Goal: Task Accomplishment & Management: Manage account settings

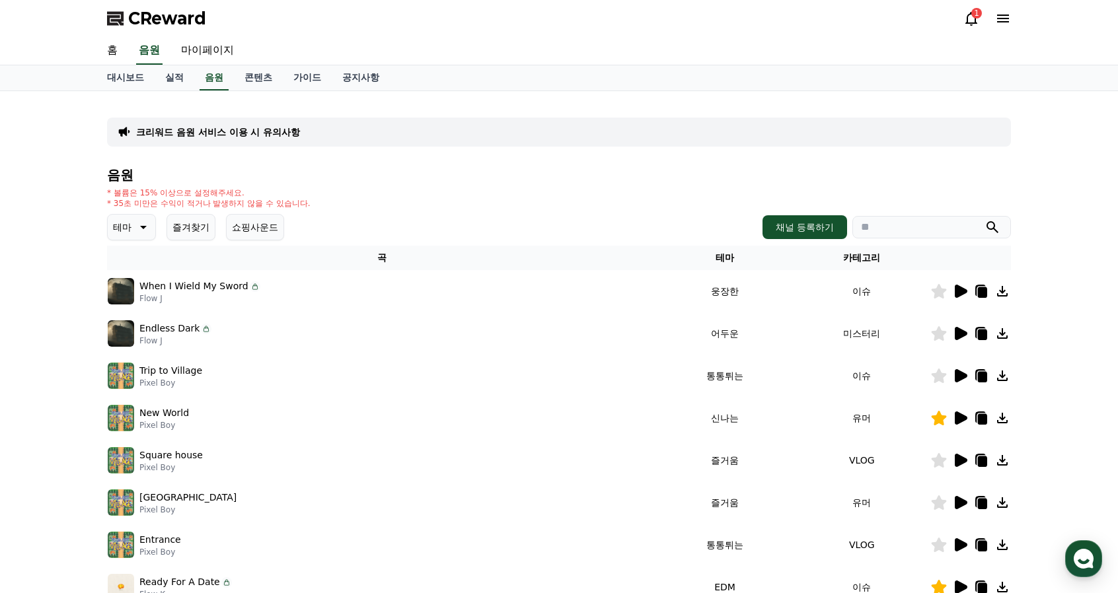
click at [969, 20] on icon at bounding box center [971, 19] width 16 height 16
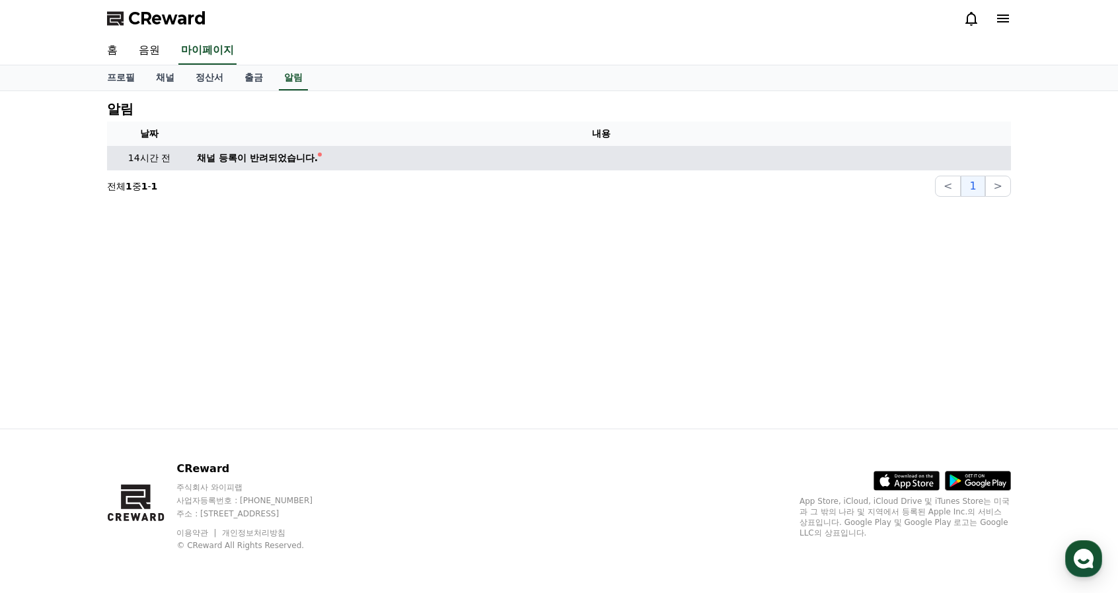
click at [279, 163] on div "채널 등록이 반려되었습니다." at bounding box center [257, 158] width 121 height 14
click at [437, 163] on td "채널 등록이 반려되었습니다." at bounding box center [601, 158] width 819 height 24
click at [197, 150] on td "채널 등록이 반려되었습니다." at bounding box center [601, 158] width 819 height 24
click at [252, 157] on div "채널 등록이 반려되었습니다." at bounding box center [257, 158] width 121 height 14
click at [304, 157] on div "채널 등록이 반려되었습니다." at bounding box center [257, 158] width 121 height 14
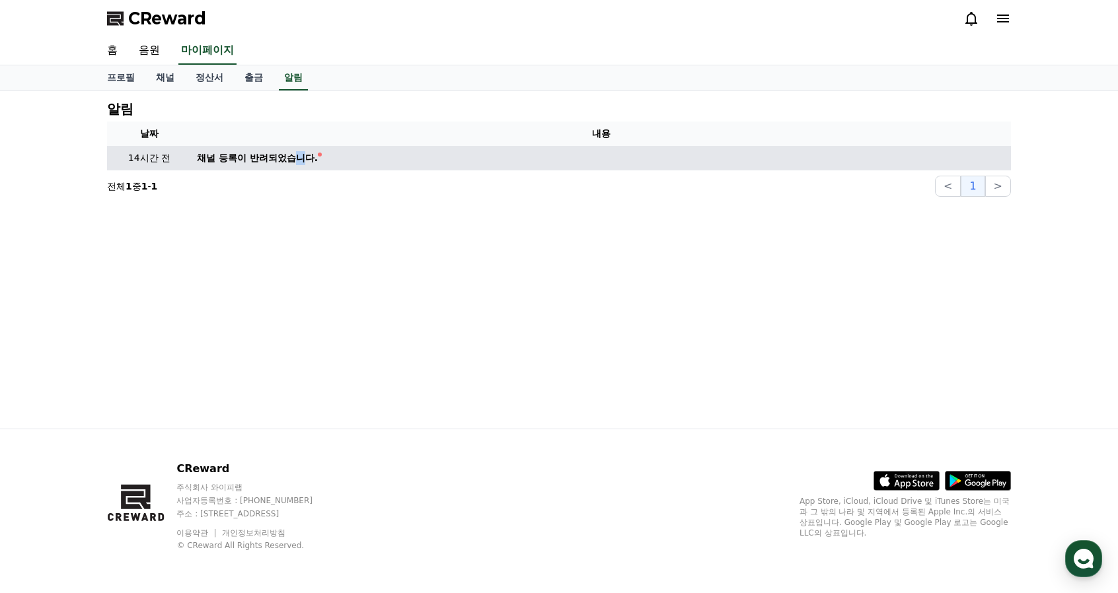
click at [305, 157] on div "채널 등록이 반려되었습니다." at bounding box center [257, 158] width 121 height 14
click at [231, 152] on div "채널 등록이 반려되었습니다." at bounding box center [257, 158] width 121 height 14
click at [148, 153] on p "14시간 전" at bounding box center [149, 158] width 74 height 14
click at [241, 154] on div "채널 등록이 반려되었습니다." at bounding box center [257, 158] width 121 height 14
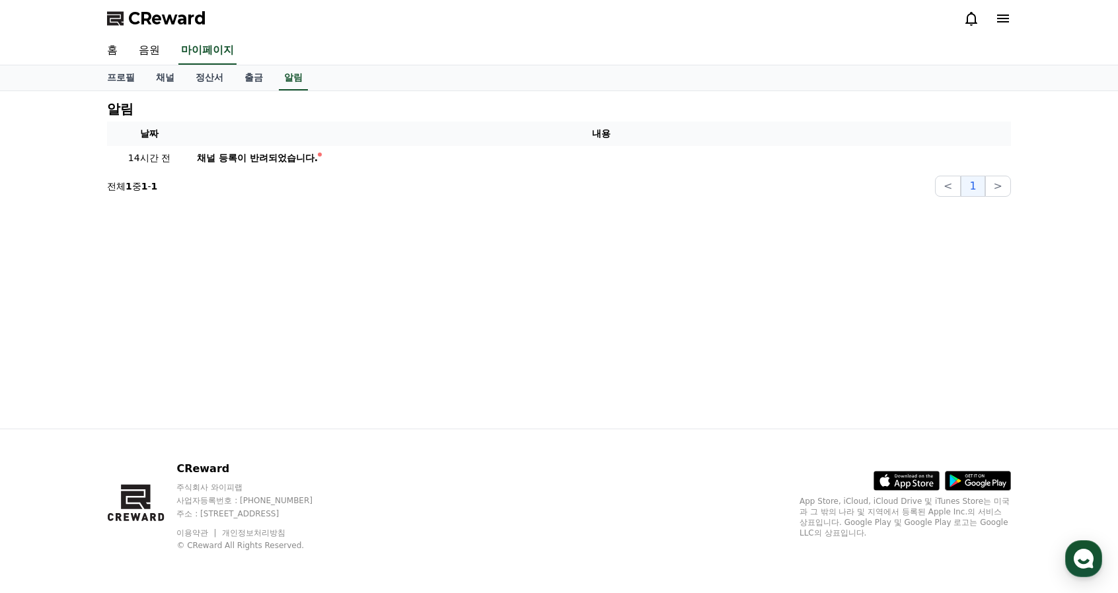
click at [604, 133] on th "내용" at bounding box center [601, 134] width 819 height 24
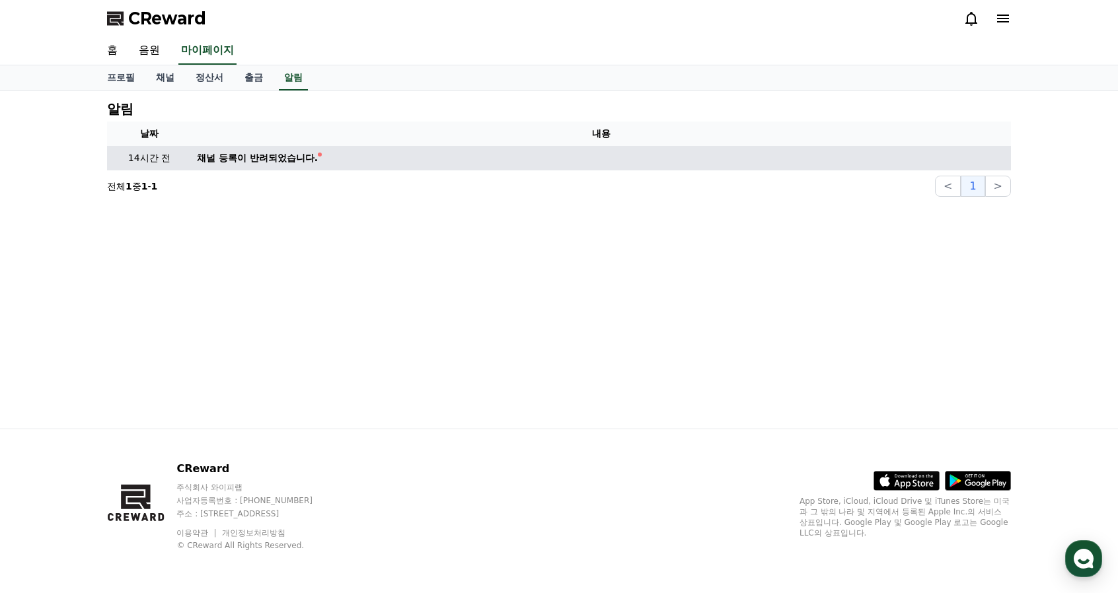
click at [349, 164] on td "채널 등록이 반려되었습니다." at bounding box center [601, 158] width 819 height 24
click at [280, 165] on td "채널 등록이 반려되었습니다." at bounding box center [601, 158] width 819 height 24
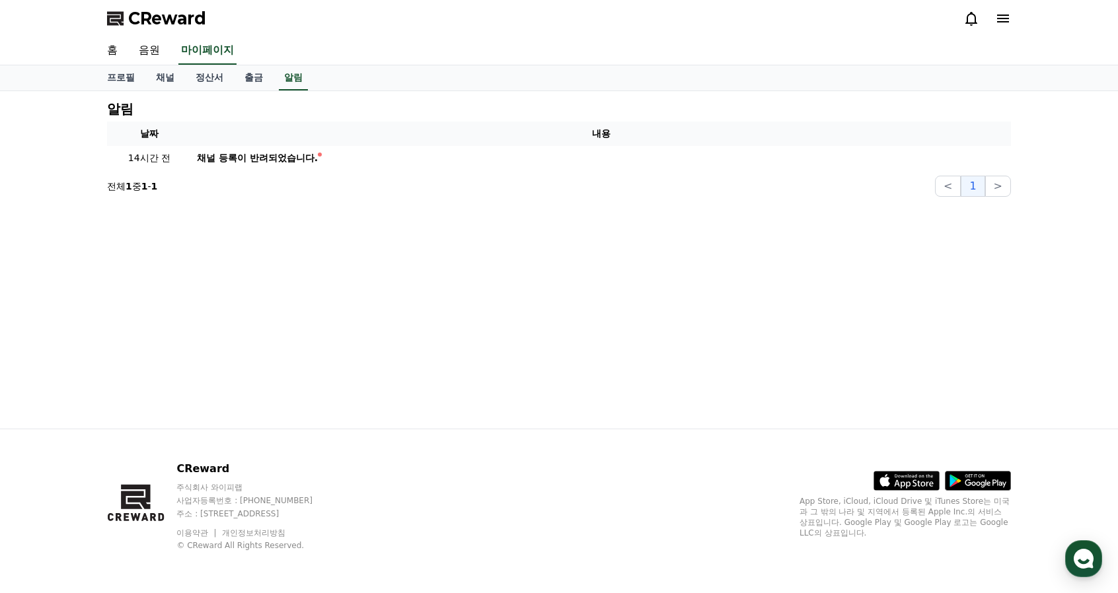
click at [999, 11] on icon at bounding box center [1003, 19] width 16 height 16
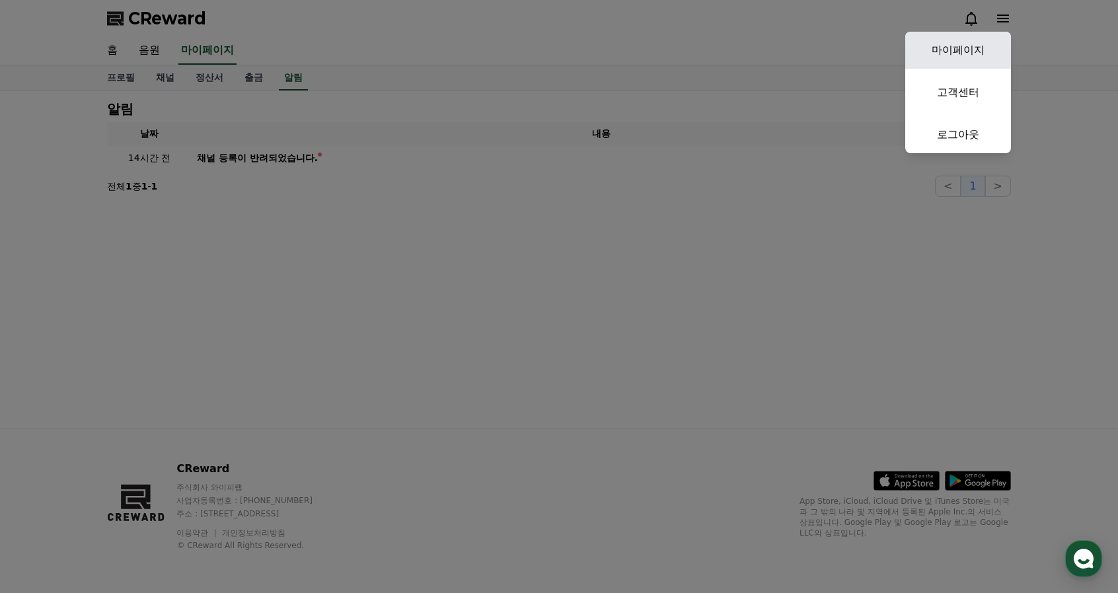
click at [964, 56] on link "마이페이지" at bounding box center [958, 50] width 106 height 37
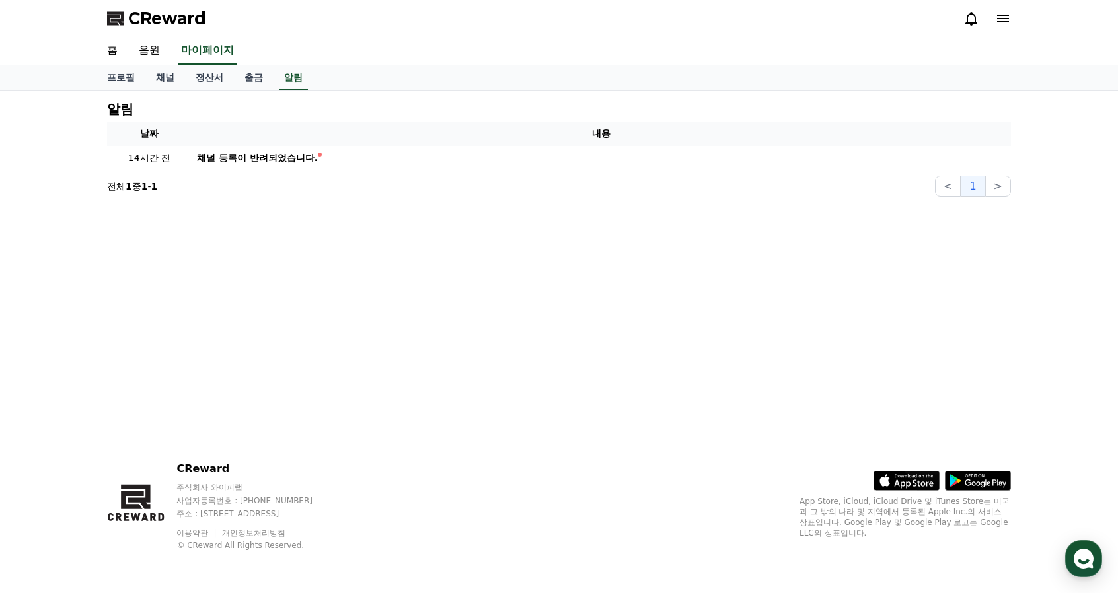
select select "**********"
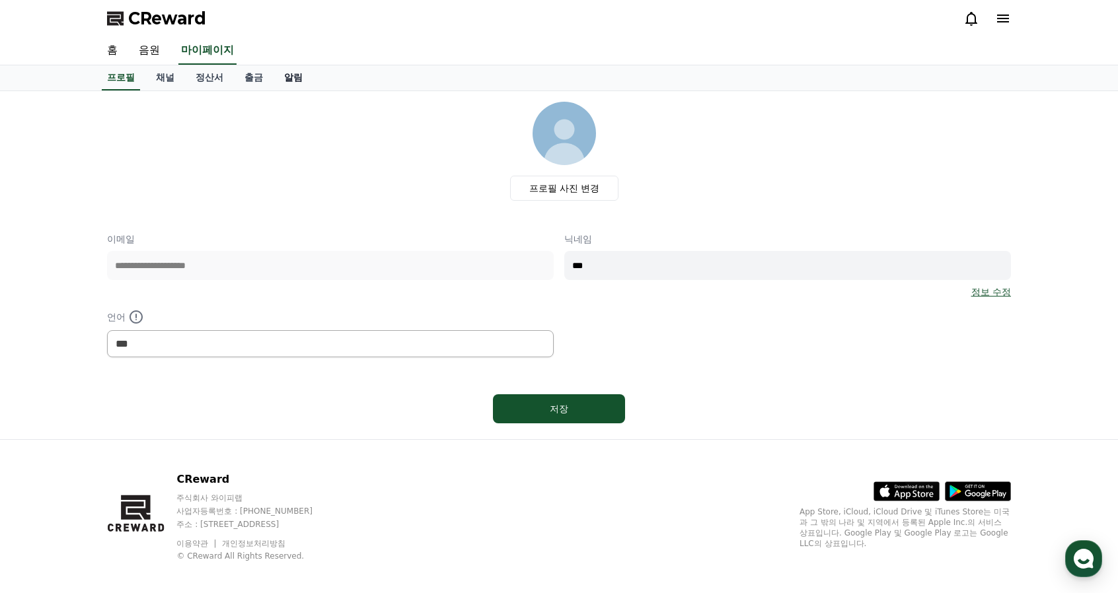
click at [285, 74] on link "알림" at bounding box center [294, 77] width 40 height 25
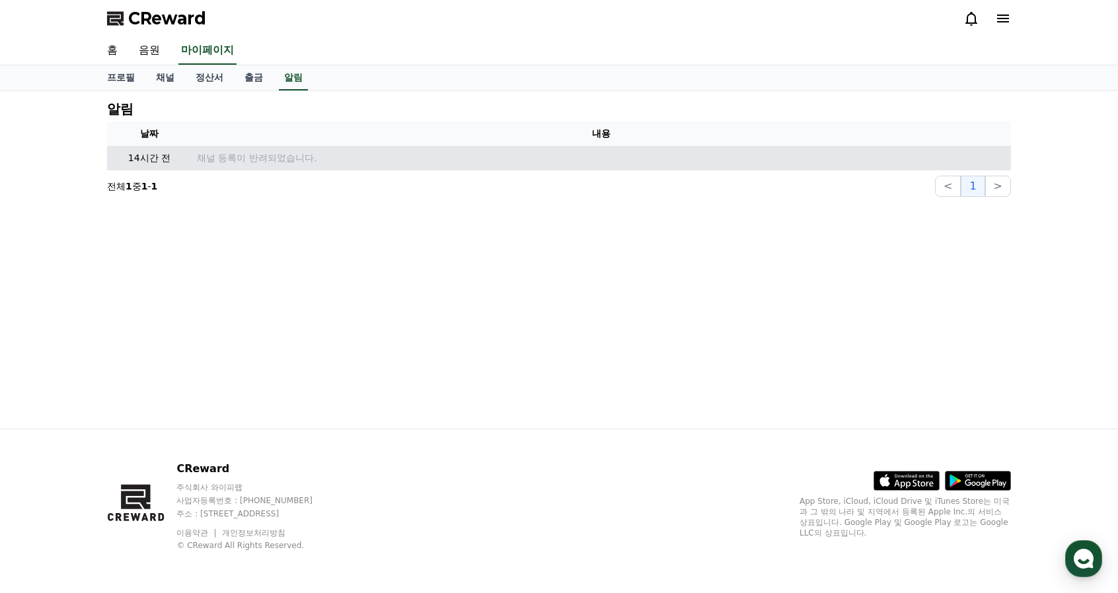
click at [259, 155] on p "채널 등록이 반려되었습니다." at bounding box center [601, 158] width 809 height 14
click at [129, 153] on p "14시간 전" at bounding box center [149, 158] width 74 height 14
click at [291, 153] on p "채널 등록이 반려되었습니다." at bounding box center [601, 158] width 809 height 14
click at [250, 153] on p "채널 등록이 반려되었습니다." at bounding box center [601, 158] width 809 height 14
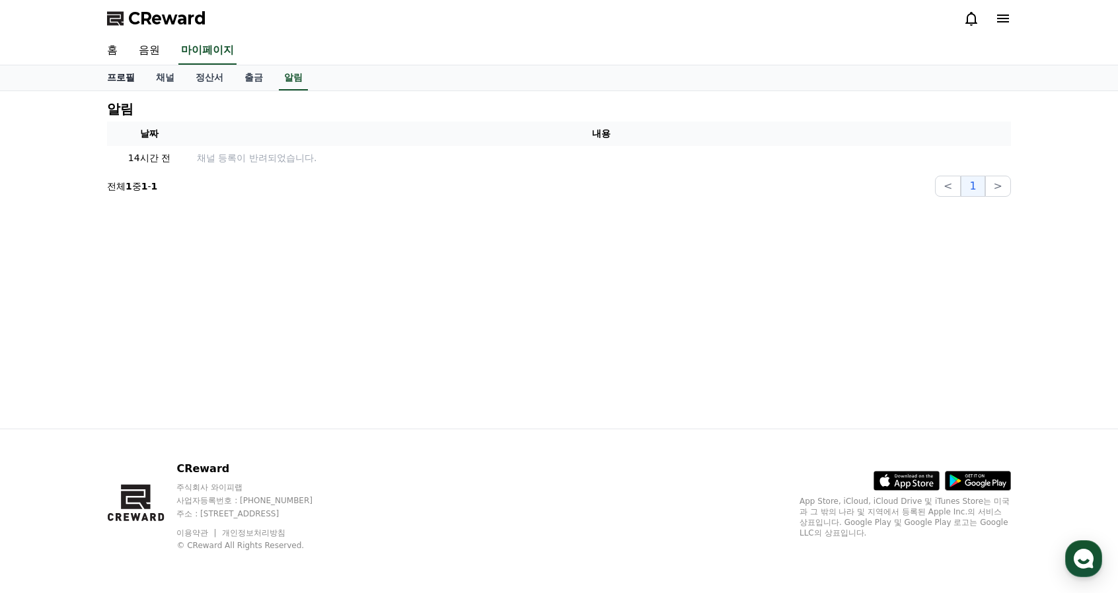
click at [116, 75] on link "프로필" at bounding box center [120, 77] width 49 height 25
select select "**********"
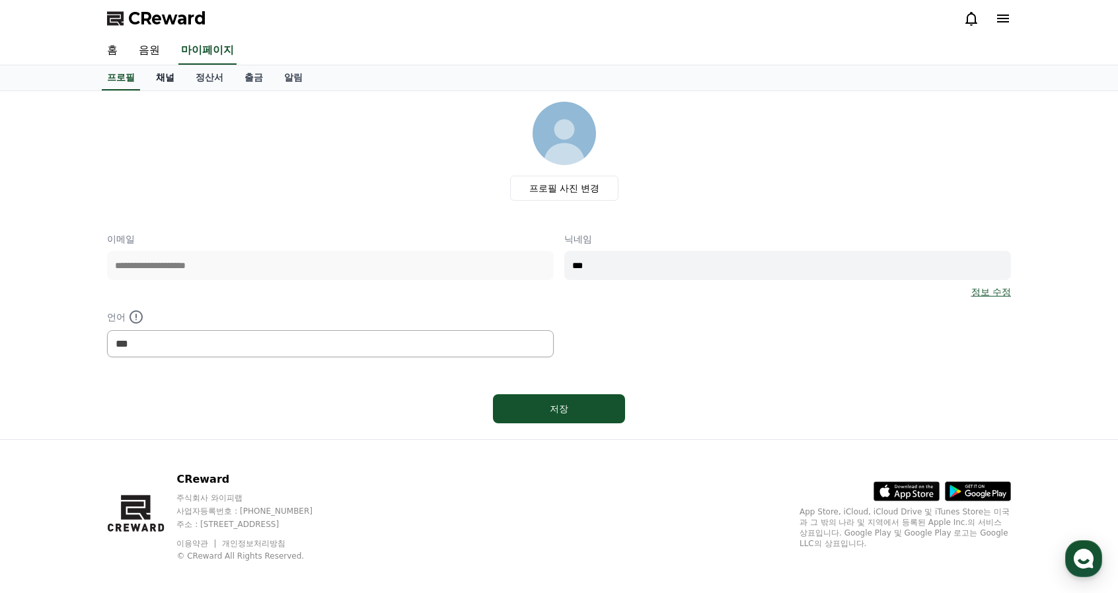
click at [170, 75] on link "채널" at bounding box center [165, 77] width 40 height 25
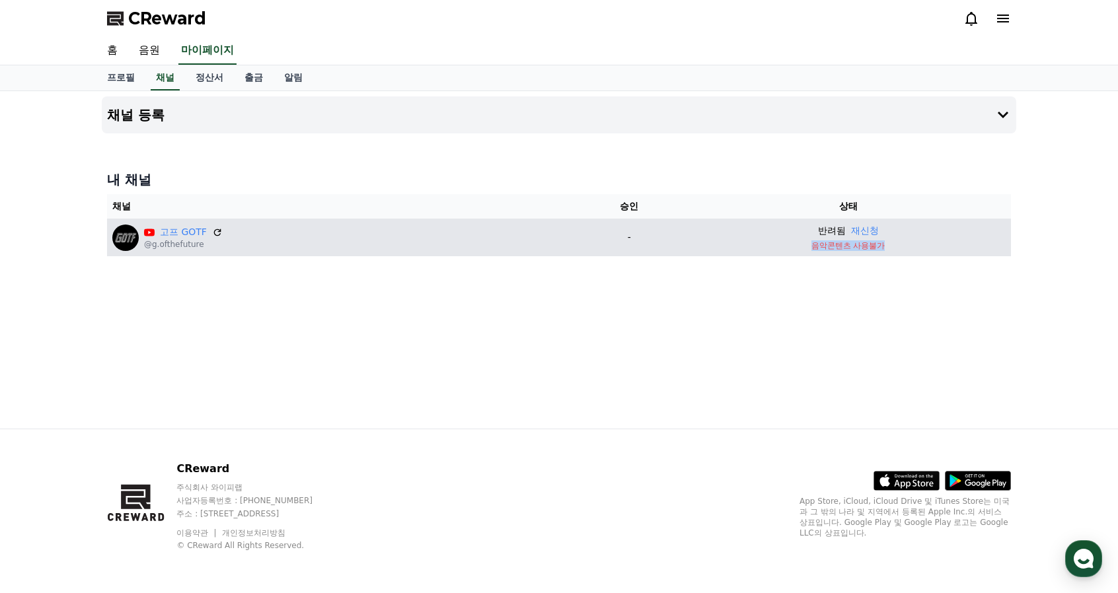
drag, startPoint x: 889, startPoint y: 248, endPoint x: 779, endPoint y: 246, distance: 110.4
click at [779, 246] on p "음악콘텐츠 사용불가" at bounding box center [848, 246] width 315 height 11
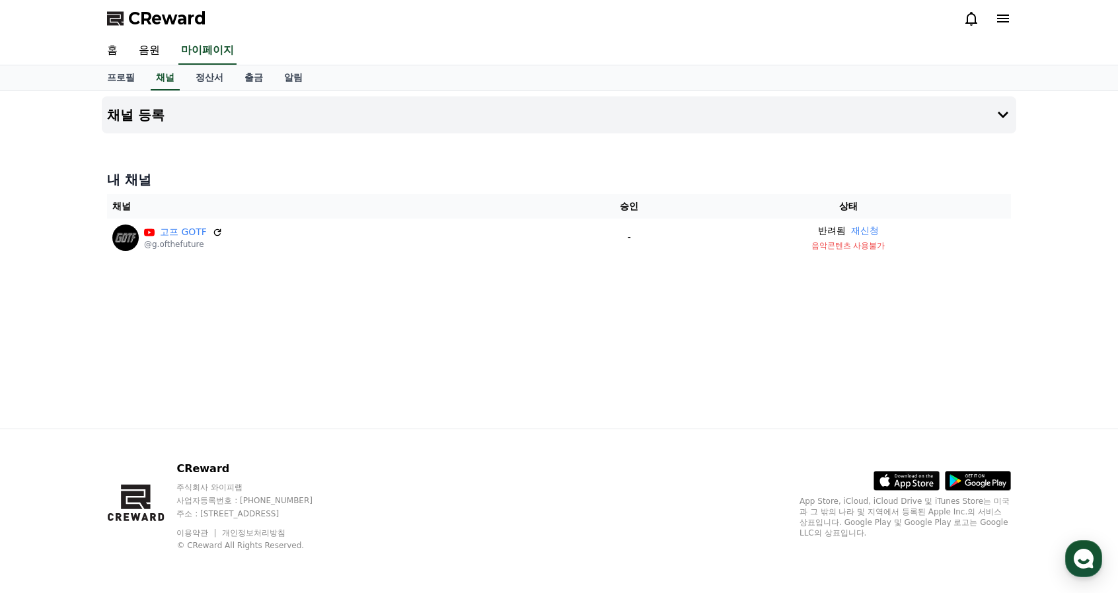
click at [871, 257] on div "내 채널 채널 승인 상태 고프 GOTF @g.ofthefuture - 반려됨 재신청 음악콘텐츠 사용불가" at bounding box center [559, 213] width 915 height 96
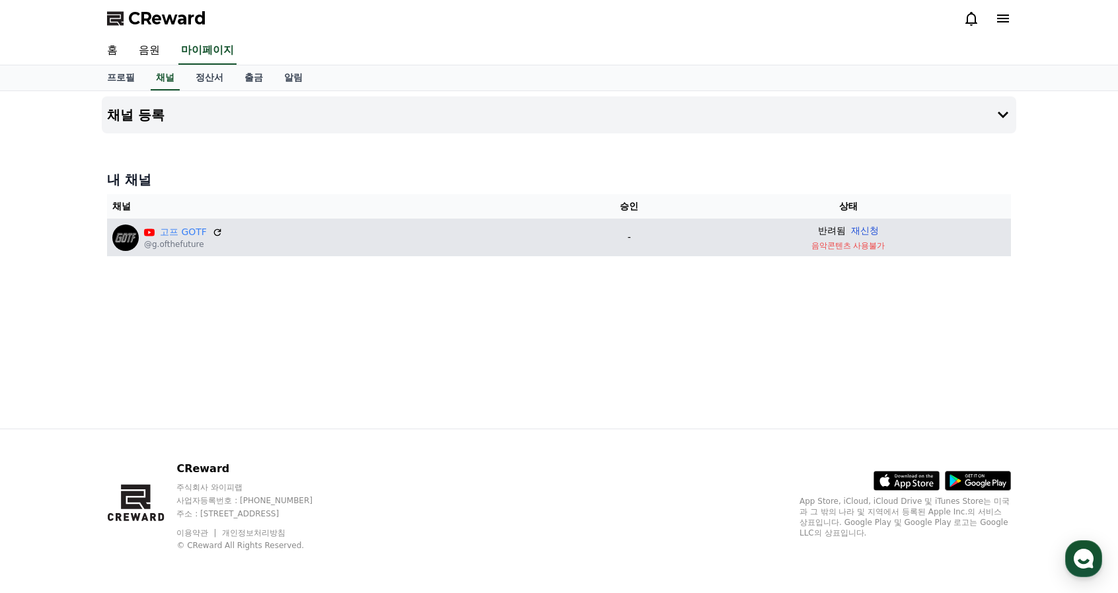
click at [866, 233] on button "재신청" at bounding box center [865, 231] width 28 height 14
